Goal: Navigation & Orientation: Find specific page/section

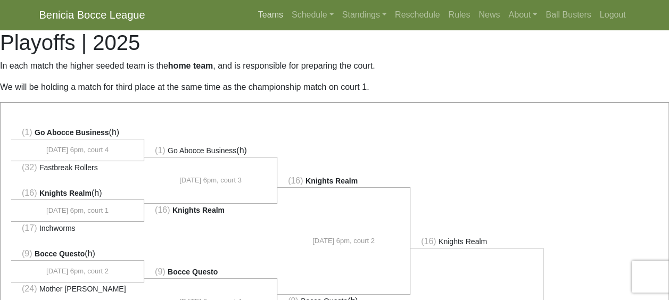
click at [274, 19] on link "Teams" at bounding box center [271, 14] width 34 height 21
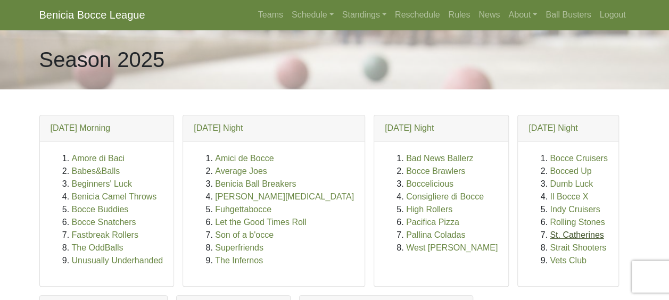
click at [550, 236] on link "St. Catherines" at bounding box center [577, 234] width 54 height 9
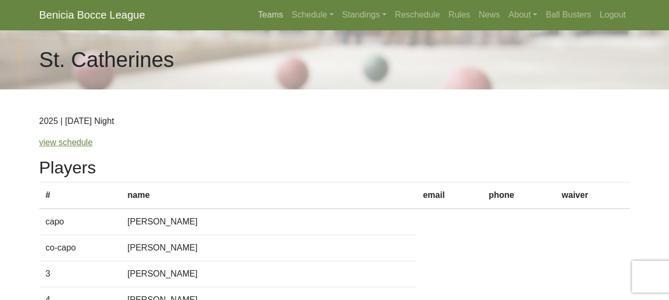
click at [270, 16] on link "Teams" at bounding box center [271, 14] width 34 height 21
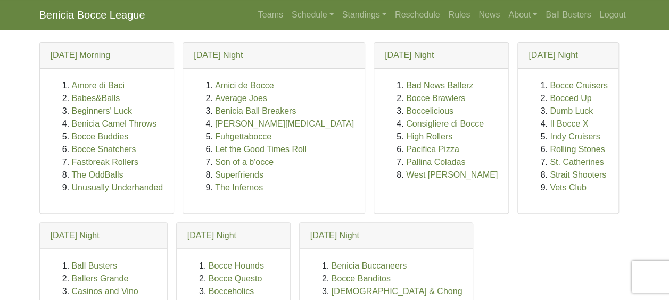
scroll to position [43, 0]
